Goal: Information Seeking & Learning: Learn about a topic

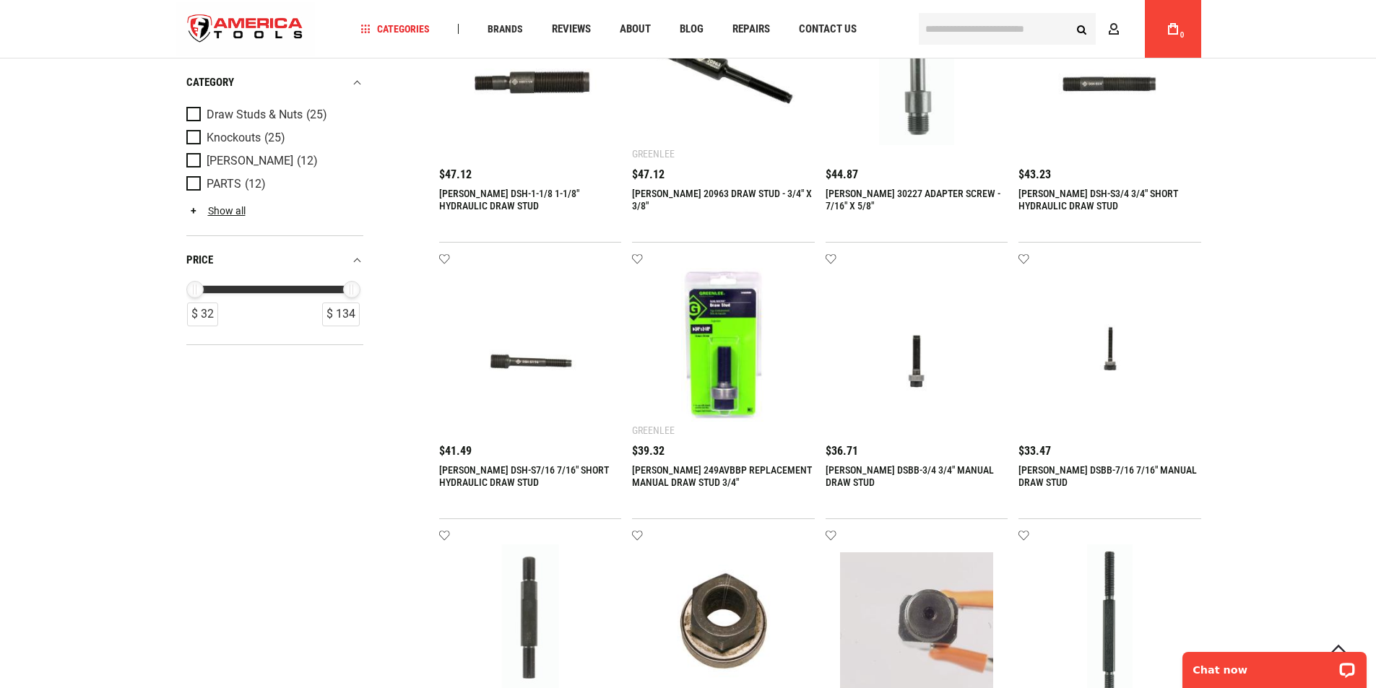
scroll to position [867, 0]
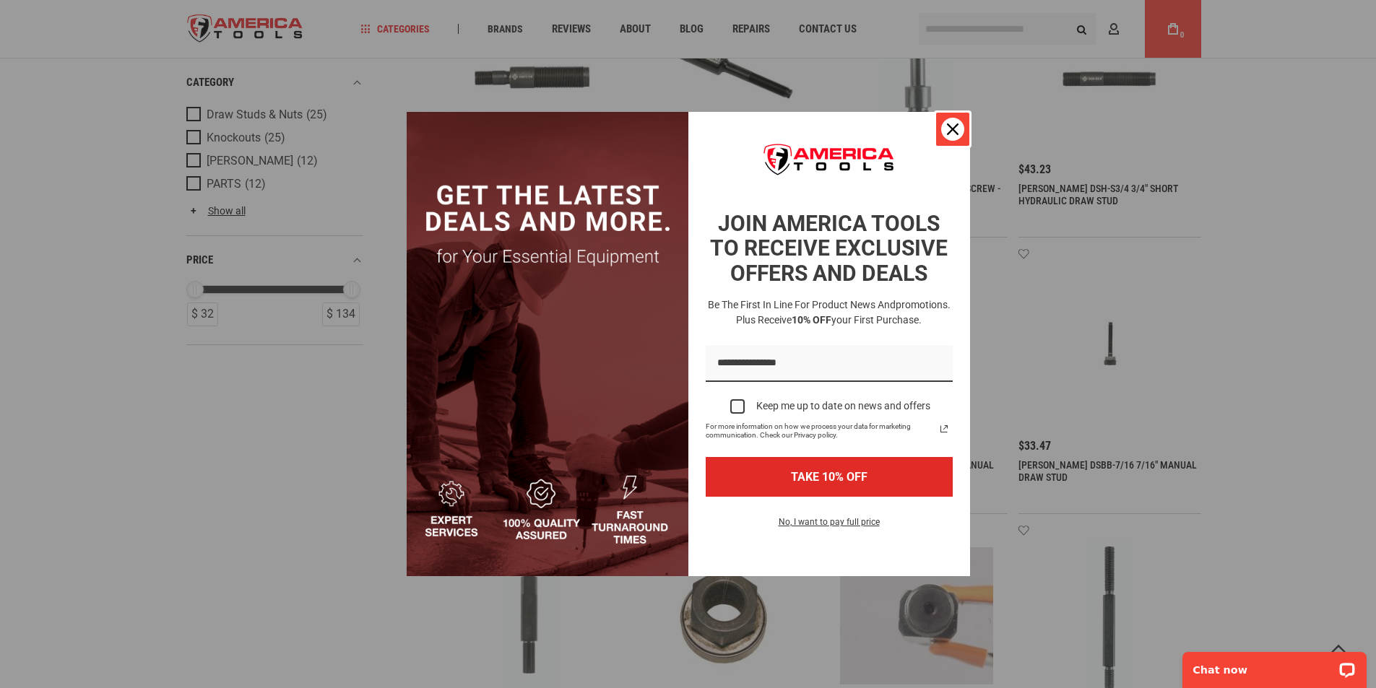
click at [954, 129] on icon "close icon" at bounding box center [953, 130] width 12 height 12
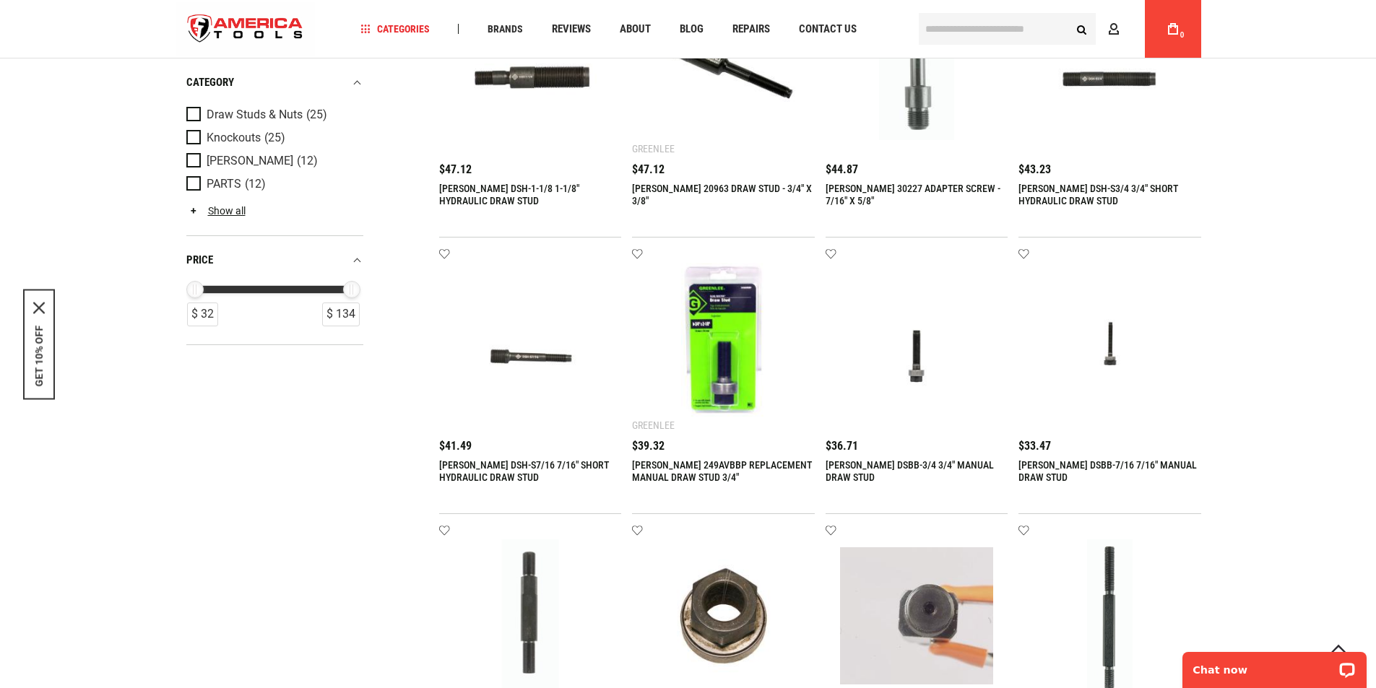
click at [723, 357] on img at bounding box center [724, 340] width 154 height 154
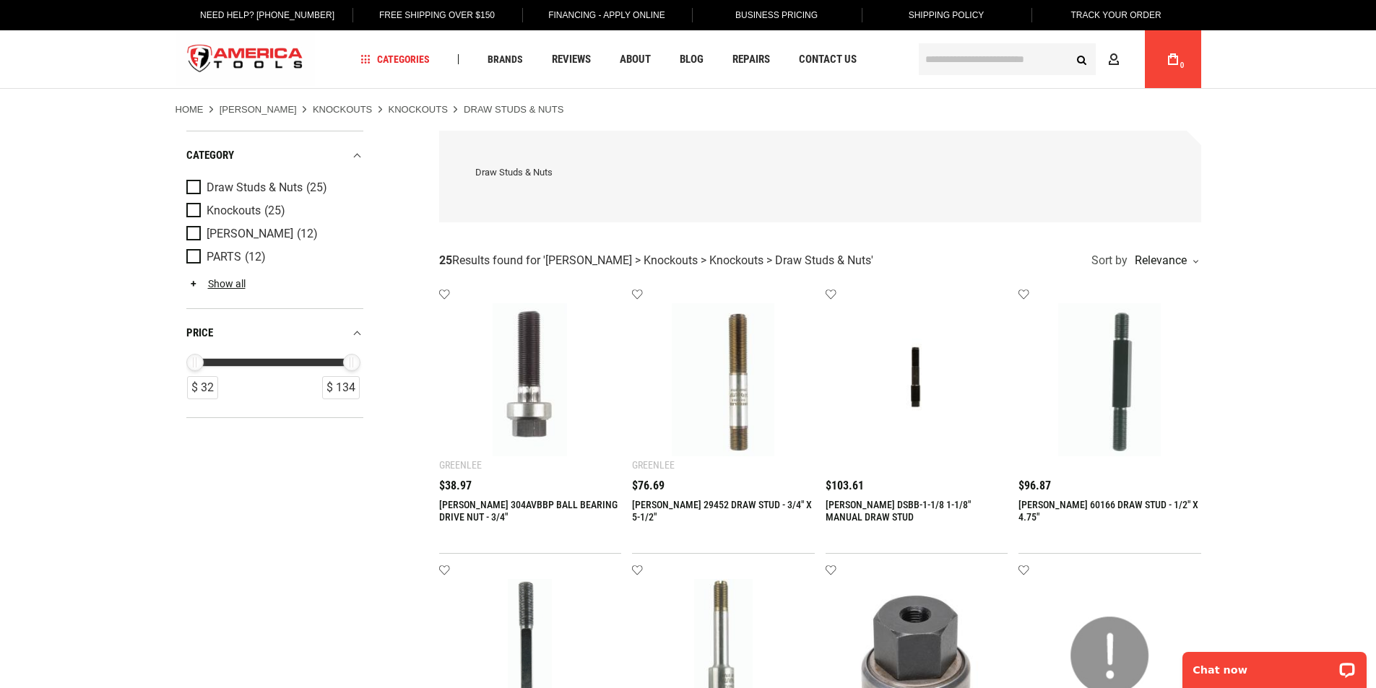
click at [558, 501] on link "[PERSON_NAME] 304AVBBP BALL BEARING DRIVE NUT - 3/4"" at bounding box center [528, 511] width 178 height 24
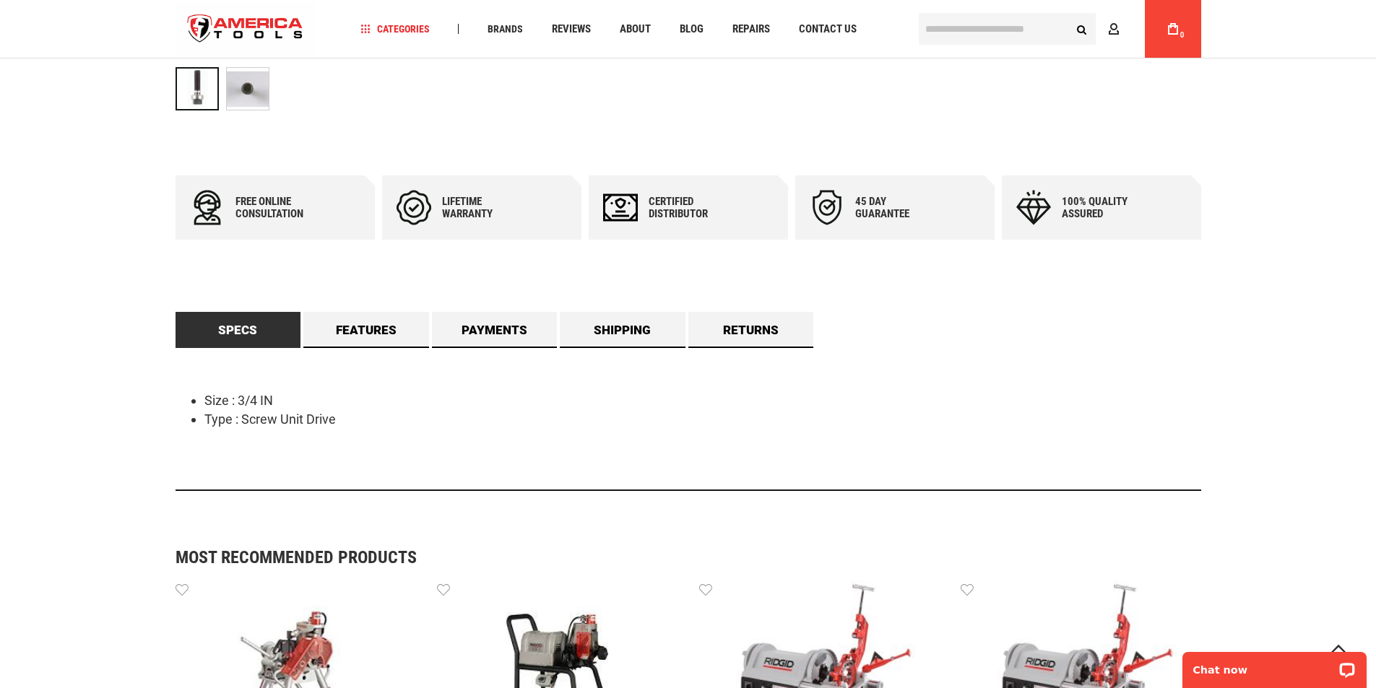
scroll to position [578, 0]
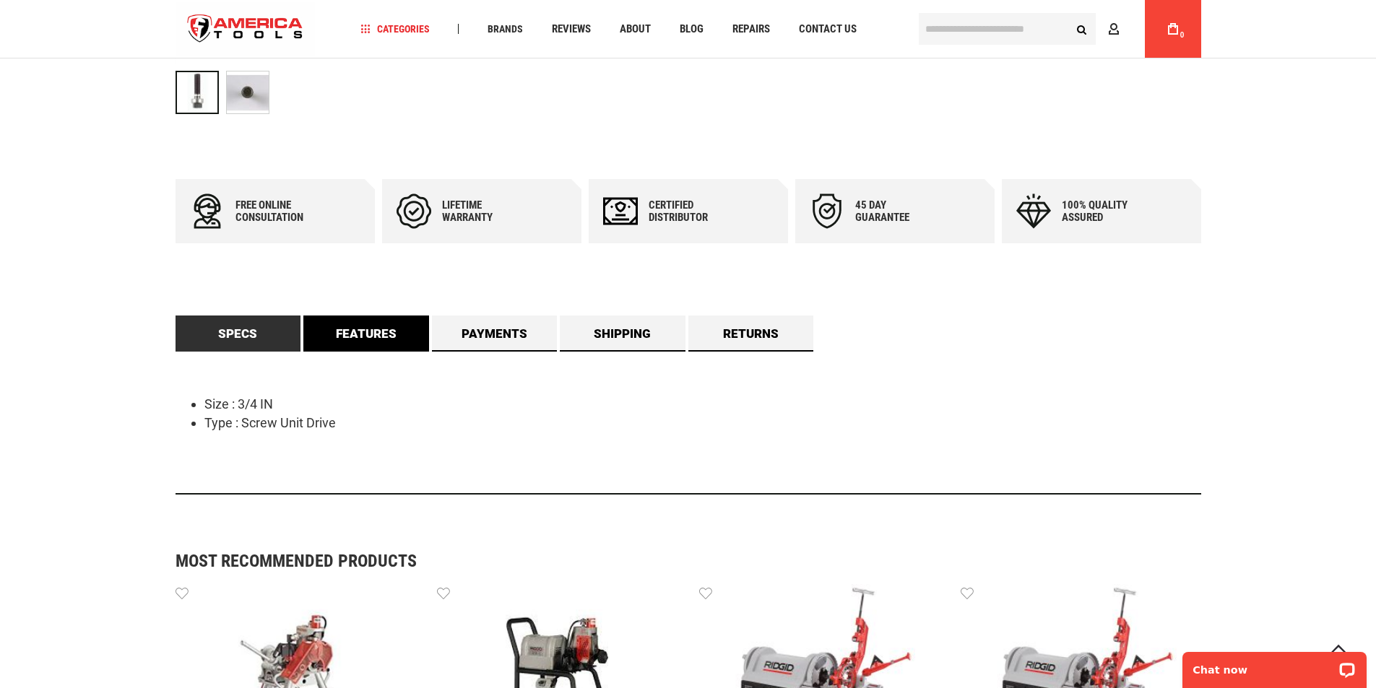
click at [363, 337] on link "Features" at bounding box center [366, 334] width 126 height 36
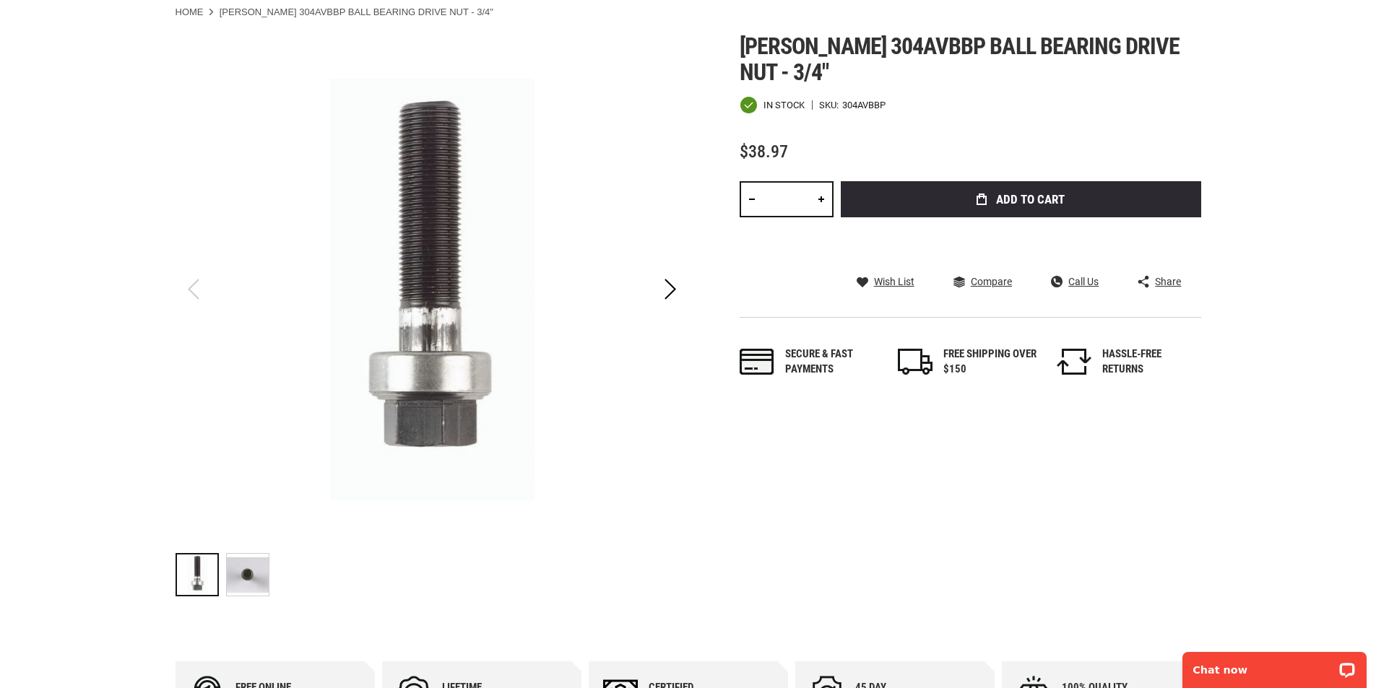
scroll to position [0, 0]
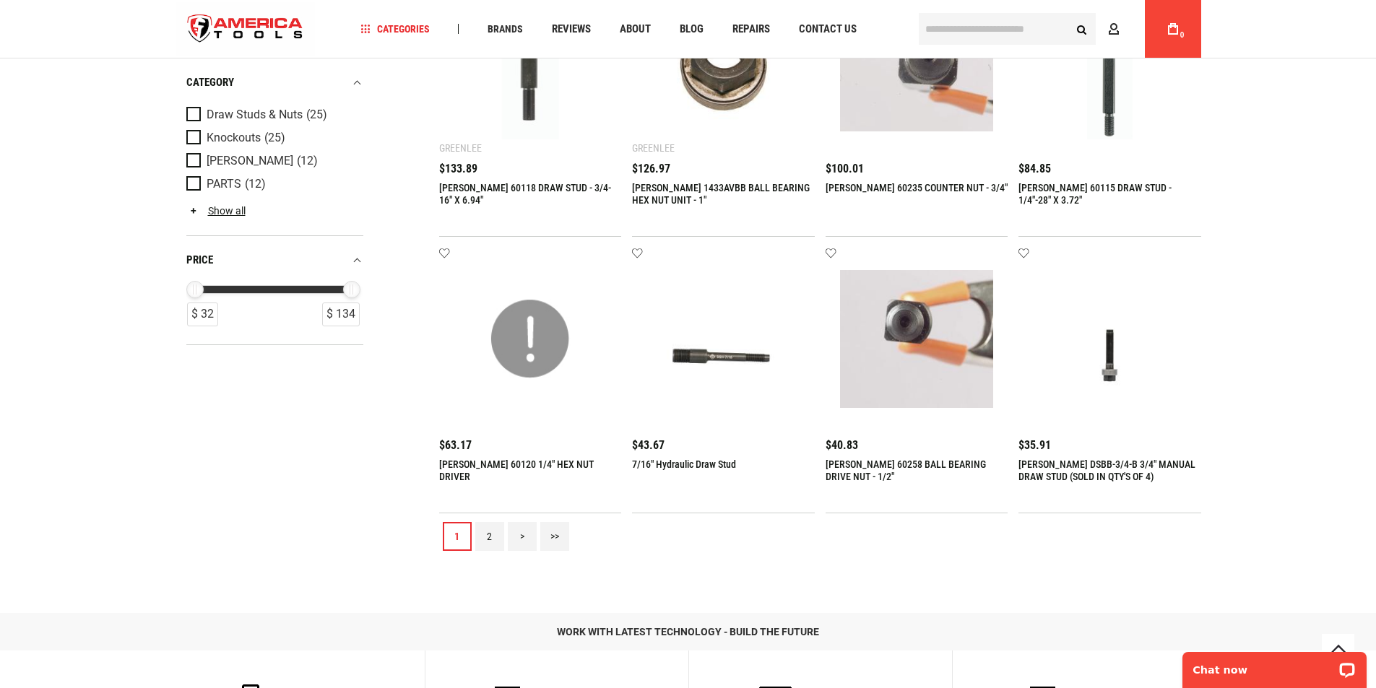
scroll to position [1445, 0]
